Goal: Task Accomplishment & Management: Manage account settings

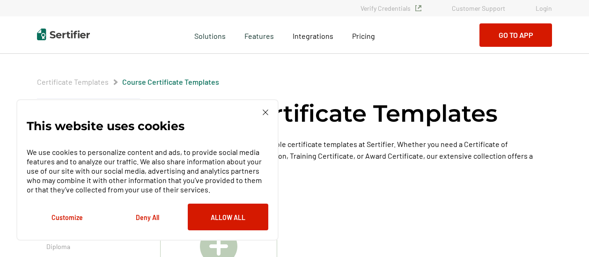
click at [538, 5] on link "Login" at bounding box center [544, 8] width 16 height 8
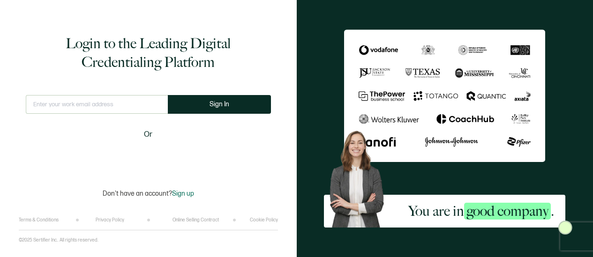
click at [131, 107] on input "text" at bounding box center [97, 104] width 142 height 19
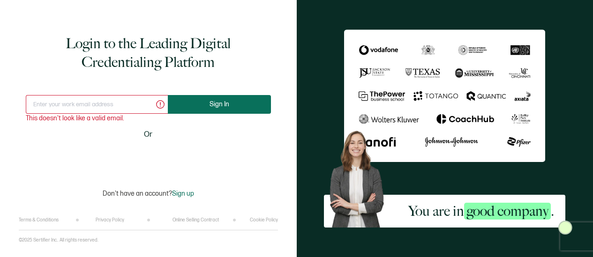
click at [208, 99] on button "Sign In" at bounding box center [219, 104] width 103 height 19
click at [222, 102] on span "Sign In" at bounding box center [219, 104] width 20 height 7
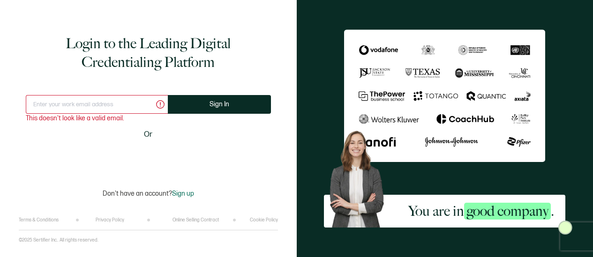
click at [119, 107] on input "text" at bounding box center [97, 104] width 142 height 19
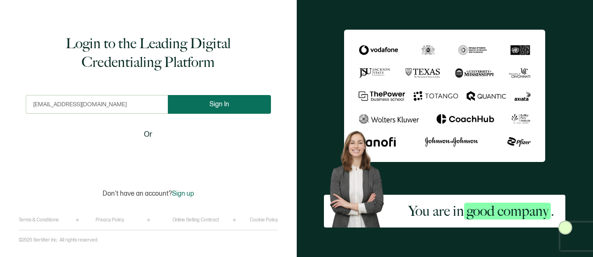
type input "[EMAIL_ADDRESS][DOMAIN_NAME]"
click at [231, 109] on button "Sign In" at bounding box center [219, 104] width 103 height 19
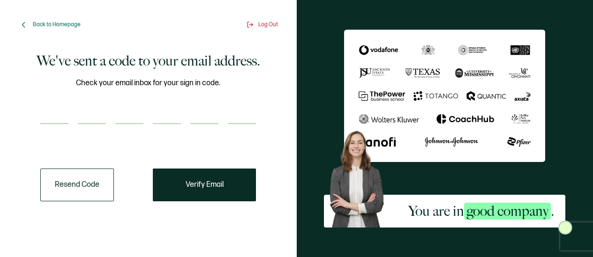
click at [51, 114] on input "number" at bounding box center [54, 114] width 28 height 19
paste input "4"
type input "4"
type input "5"
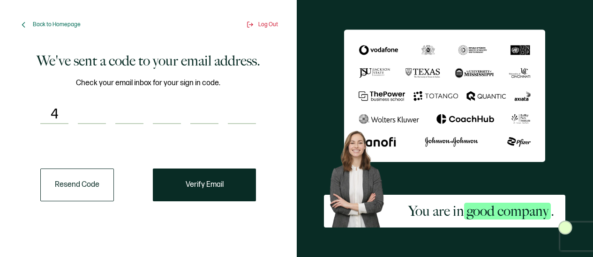
type input "5"
type input "2"
type input "8"
